Goal: Information Seeking & Learning: Find specific fact

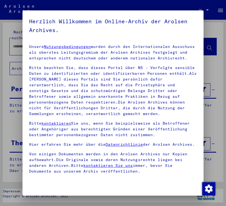
click at [9, 79] on div at bounding box center [113, 103] width 226 height 206
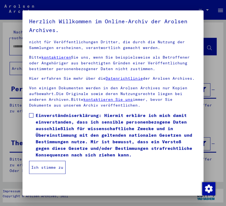
click at [48, 171] on button "Ich stimme zu" at bounding box center [47, 167] width 36 height 13
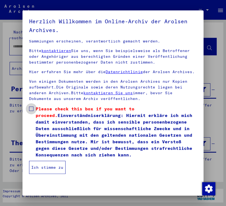
click at [30, 111] on span at bounding box center [31, 109] width 4 height 4
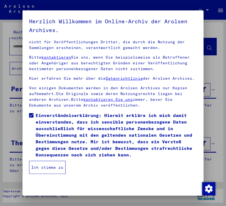
click at [42, 165] on button "Ich stimme zu" at bounding box center [47, 167] width 36 height 13
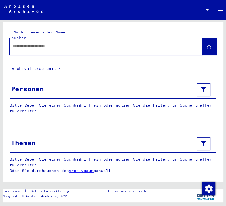
click at [21, 44] on input "text" at bounding box center [101, 47] width 176 height 6
type input "**********"
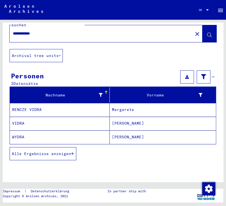
scroll to position [13, 0]
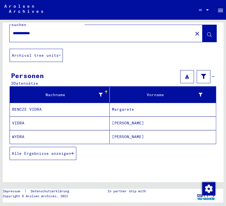
click at [116, 130] on mat-cell "[PERSON_NAME]" at bounding box center [163, 136] width 106 height 13
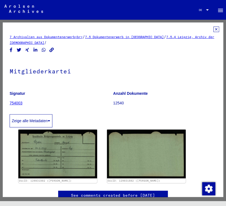
scroll to position [29, 0]
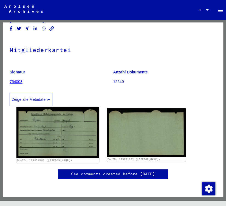
click at [57, 117] on img at bounding box center [57, 132] width 82 height 51
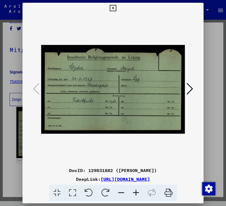
scroll to position [0, 0]
click at [5, 53] on div at bounding box center [113, 103] width 226 height 206
